Goal: Information Seeking & Learning: Find specific fact

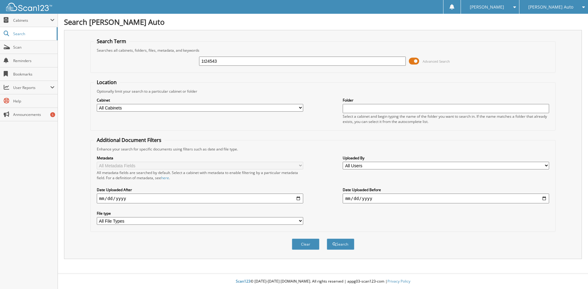
type input "1t24543"
click at [327, 239] on button "Search" at bounding box center [341, 244] width 28 height 11
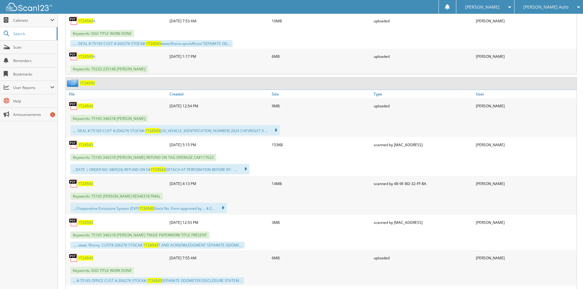
scroll to position [459, 0]
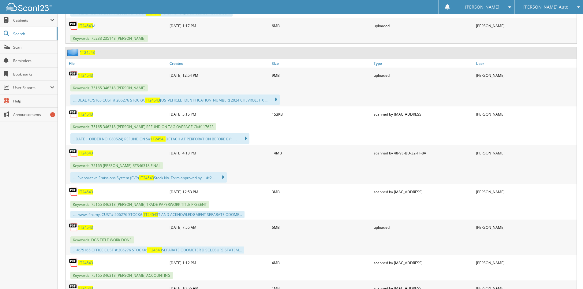
click at [89, 74] on span "1T24543" at bounding box center [85, 75] width 15 height 5
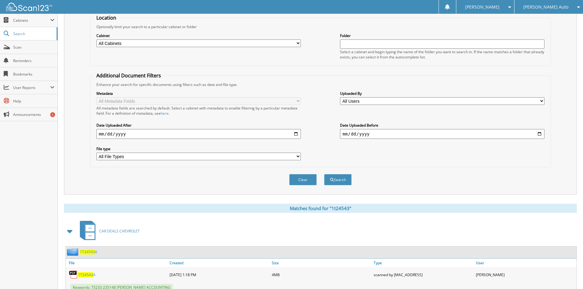
scroll to position [0, 0]
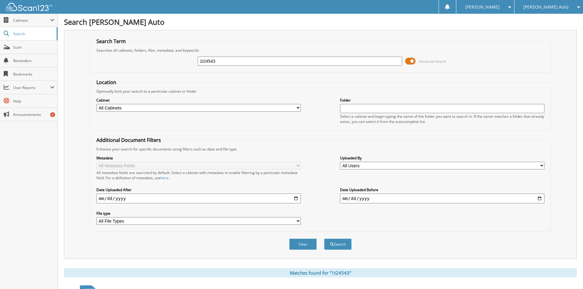
click at [511, 7] on span at bounding box center [509, 7] width 6 height 4
click at [467, 32] on span at bounding box center [465, 30] width 4 height 4
